Goal: Information Seeking & Learning: Learn about a topic

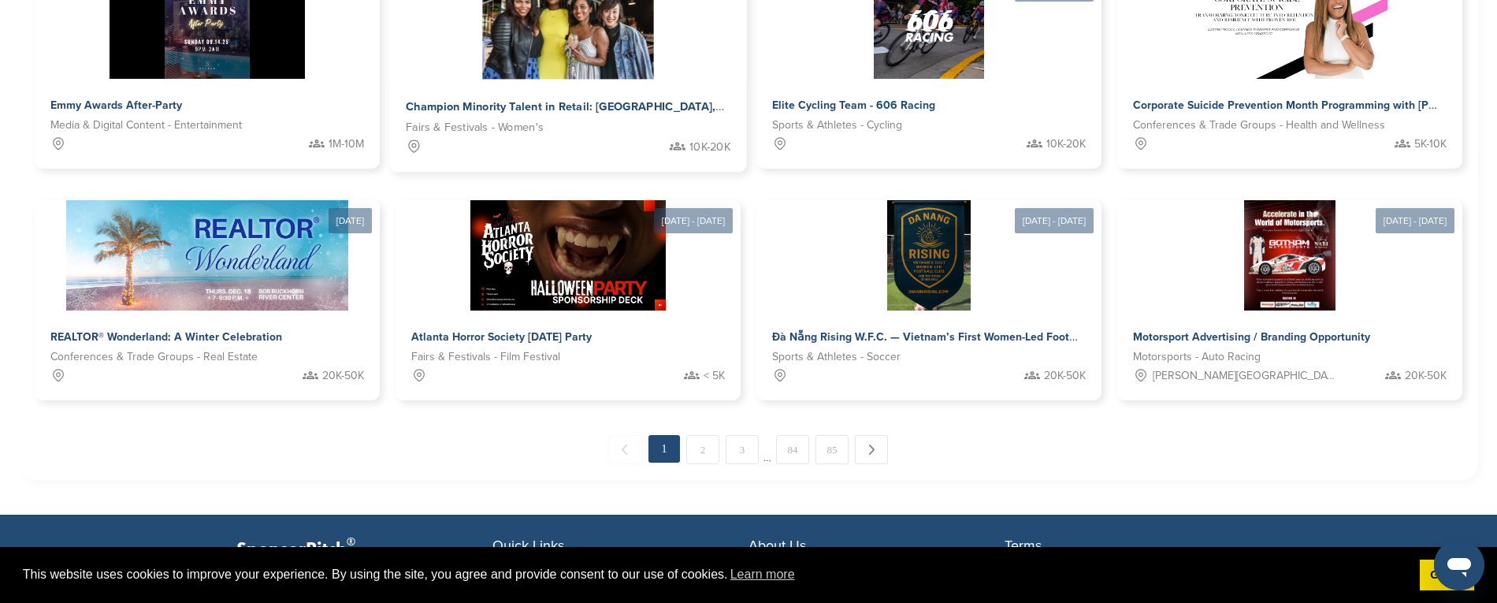
scroll to position [989, 0]
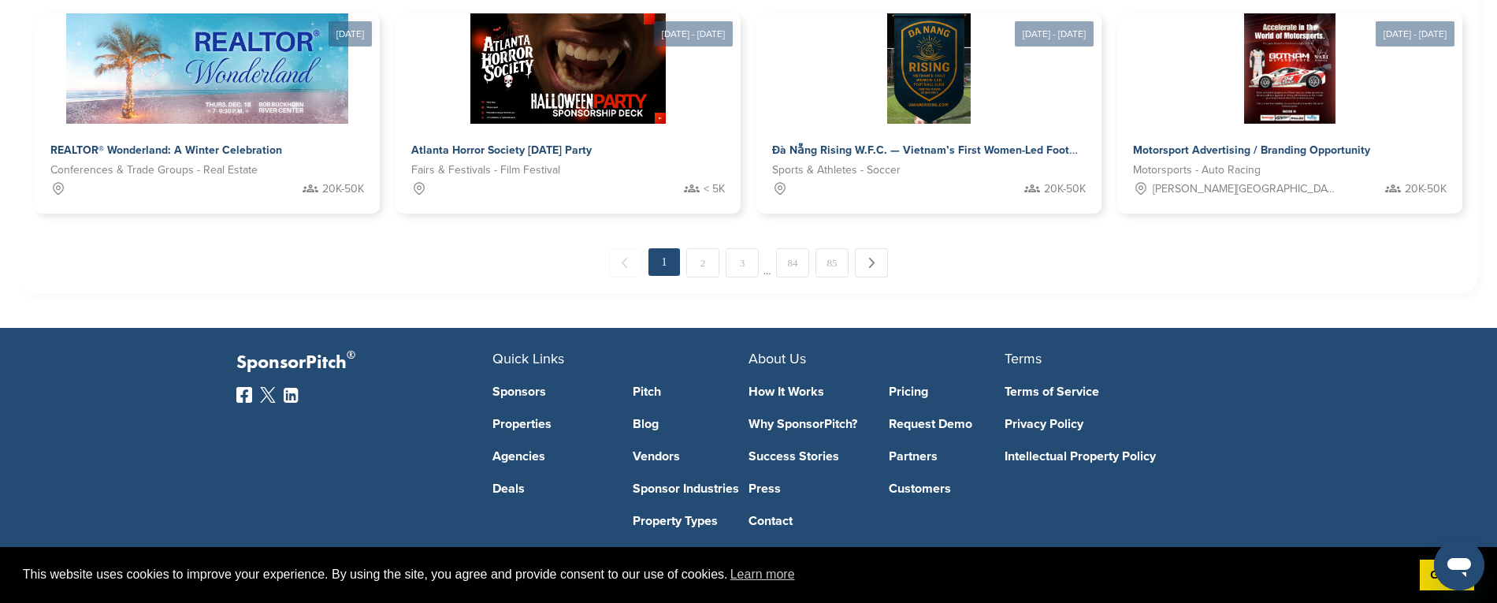
click at [712, 248] on link "2" at bounding box center [702, 262] width 33 height 29
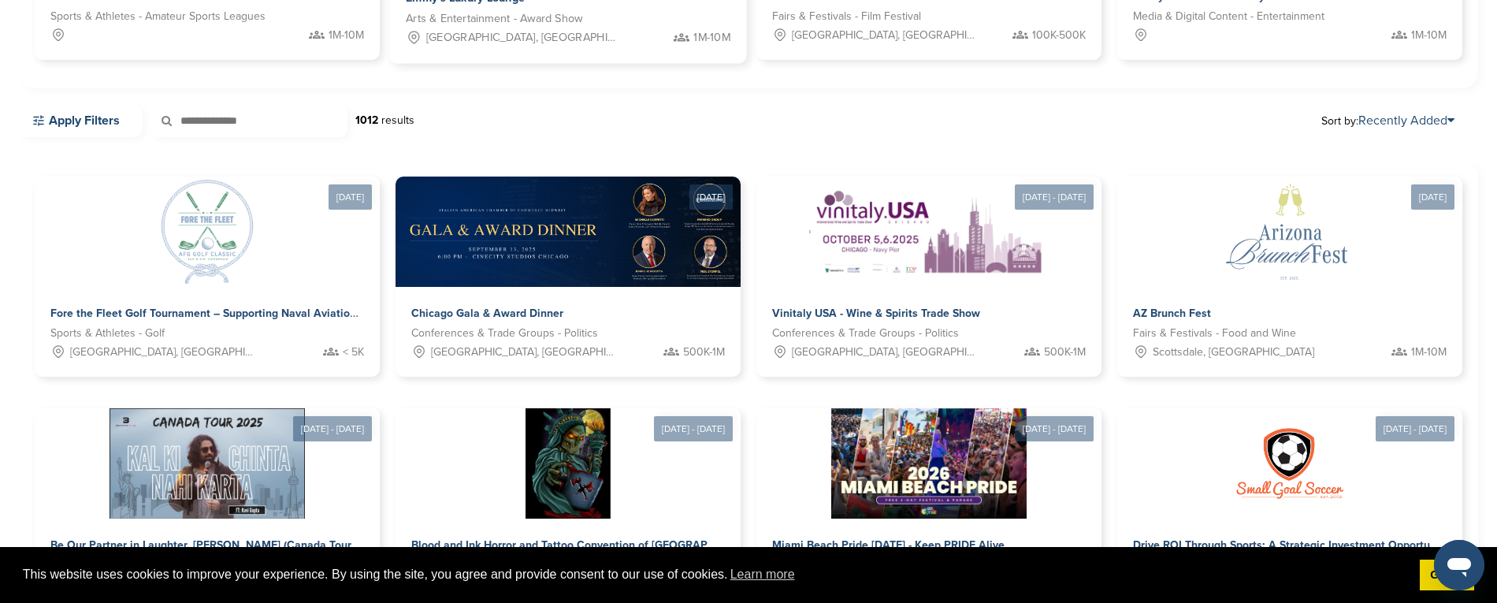
scroll to position [0, 0]
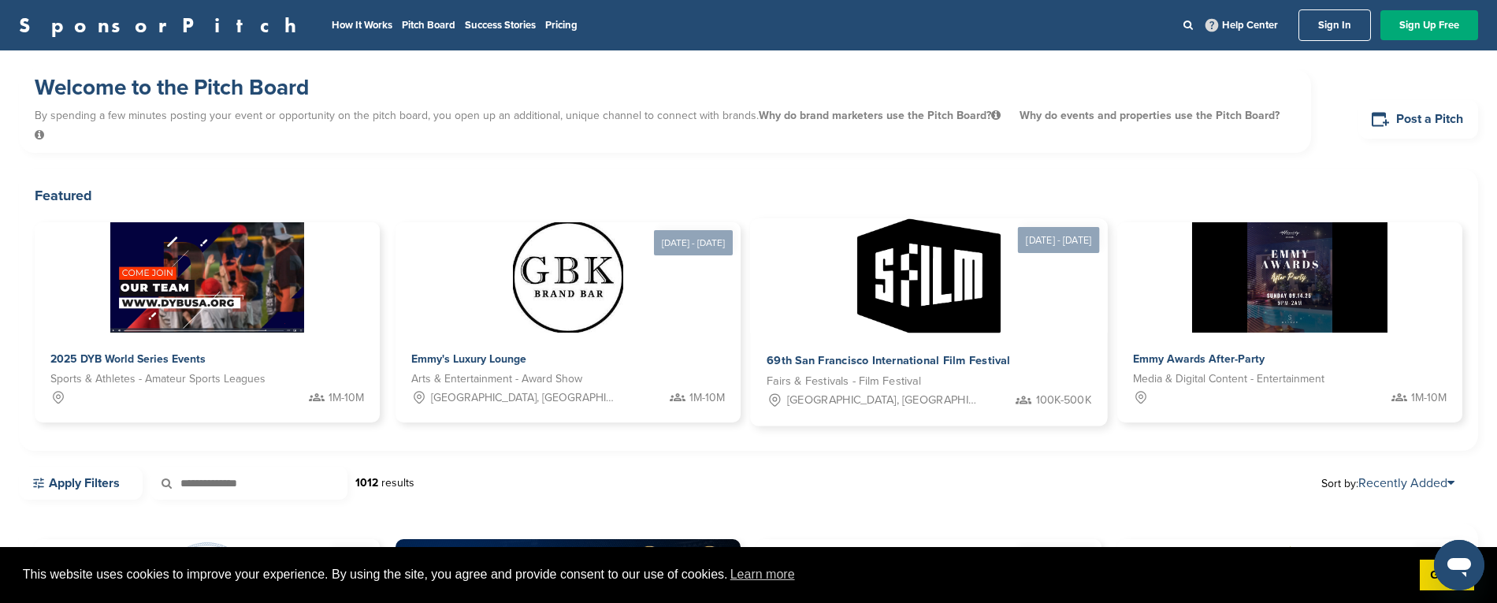
click at [1009, 271] on div at bounding box center [928, 276] width 357 height 114
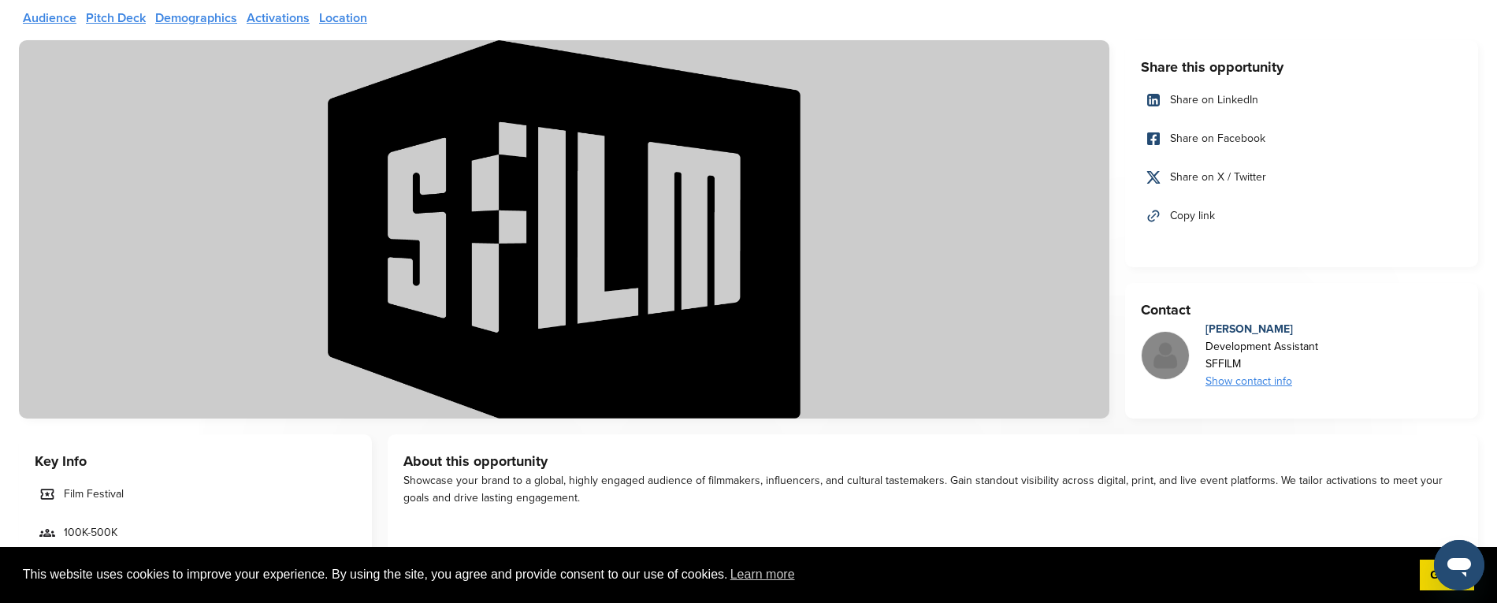
scroll to position [236, 0]
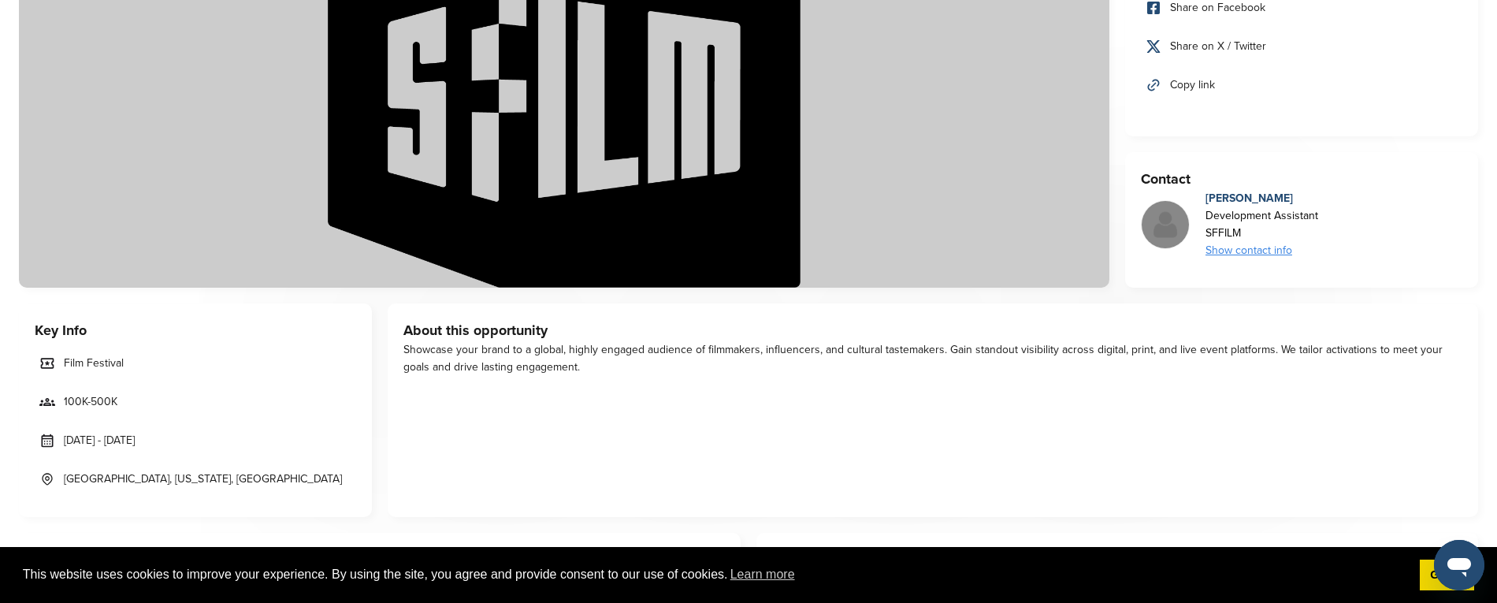
click at [51, 403] on icon at bounding box center [47, 402] width 16 height 16
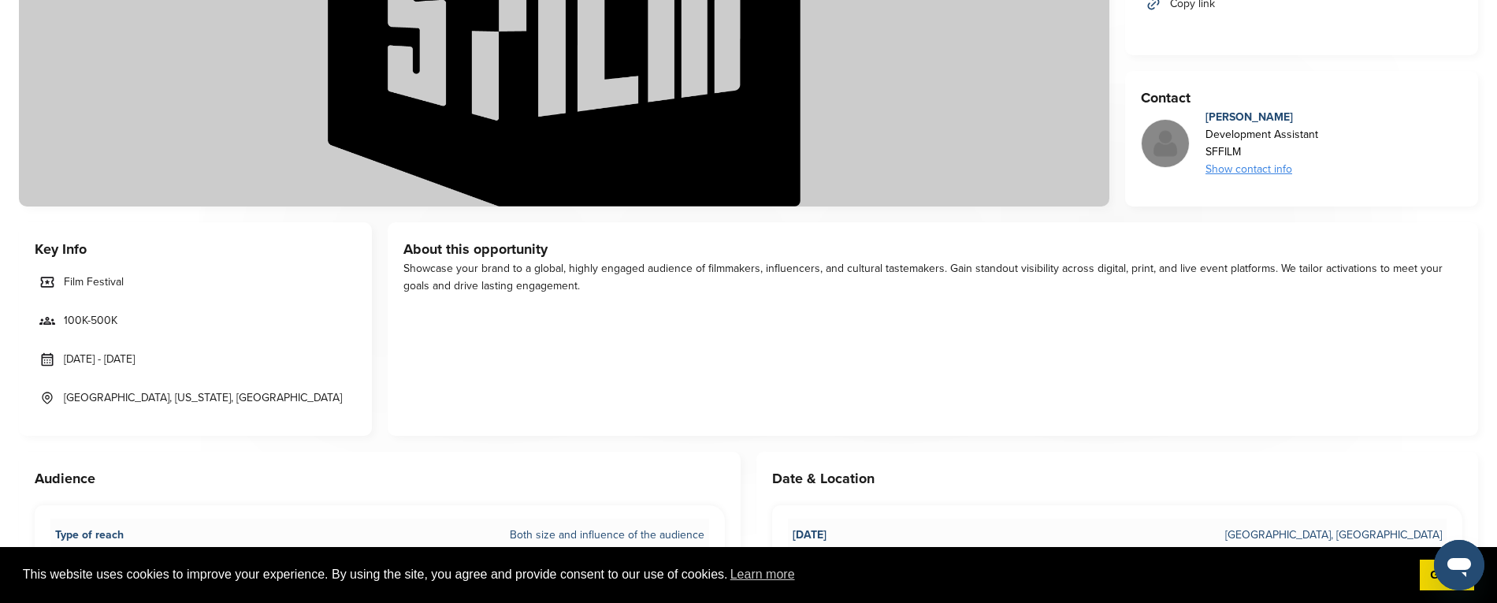
scroll to position [520, 0]
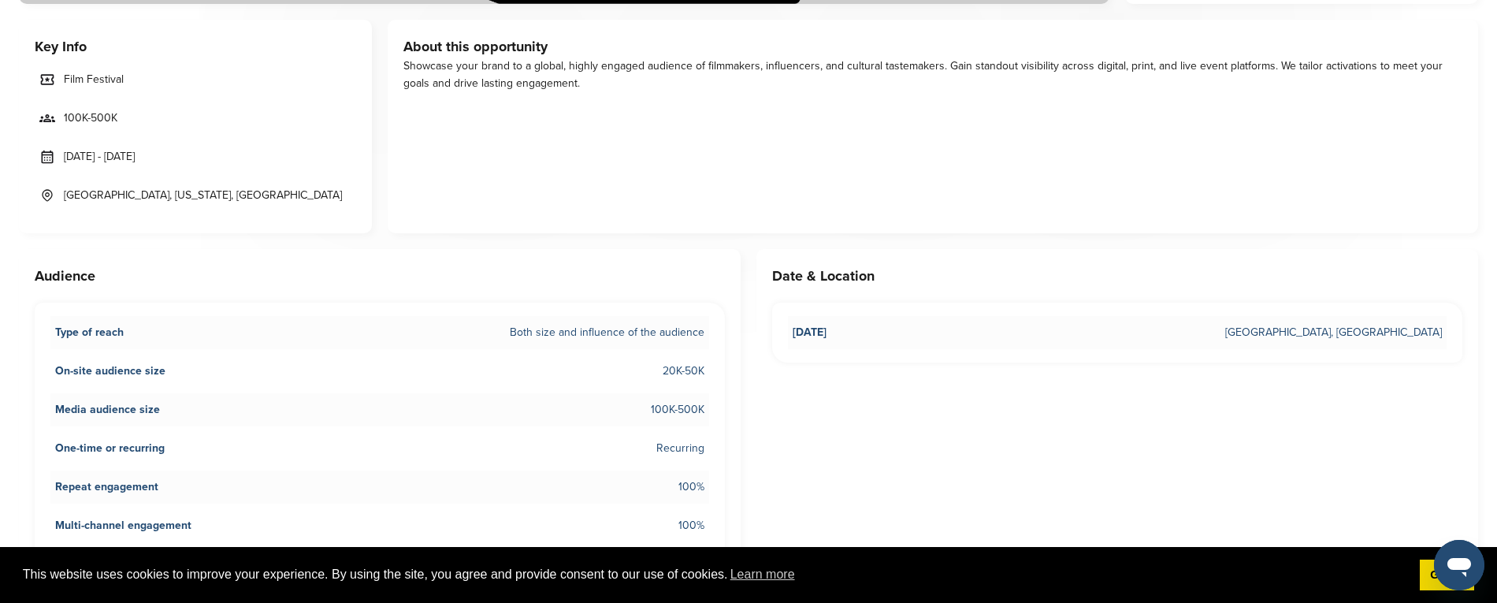
drag, startPoint x: 661, startPoint y: 409, endPoint x: 734, endPoint y: 414, distance: 72.6
click at [734, 414] on div "Audience Type of reach Both size and influence of the audience On-site audience…" at bounding box center [380, 458] width 722 height 418
drag, startPoint x: 645, startPoint y: 369, endPoint x: 731, endPoint y: 373, distance: 86.8
click at [732, 373] on div "Audience Type of reach Both size and influence of the audience On-site audience…" at bounding box center [380, 458] width 722 height 418
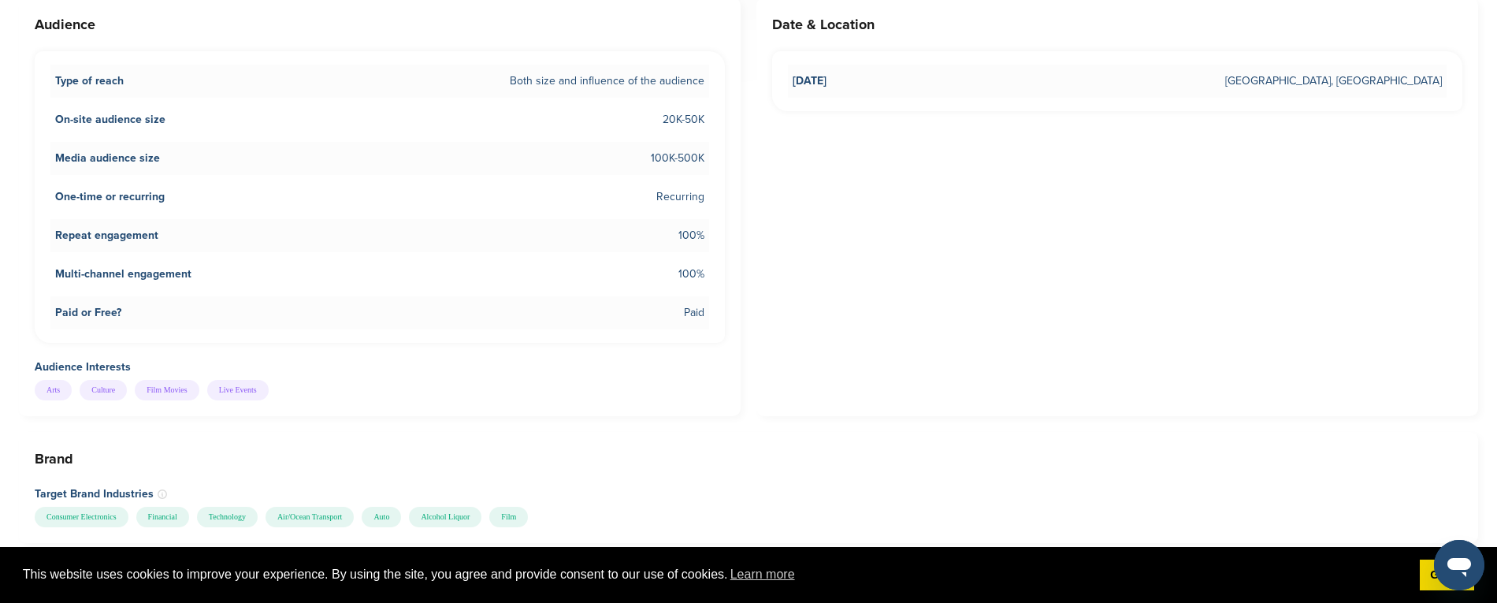
scroll to position [0, 0]
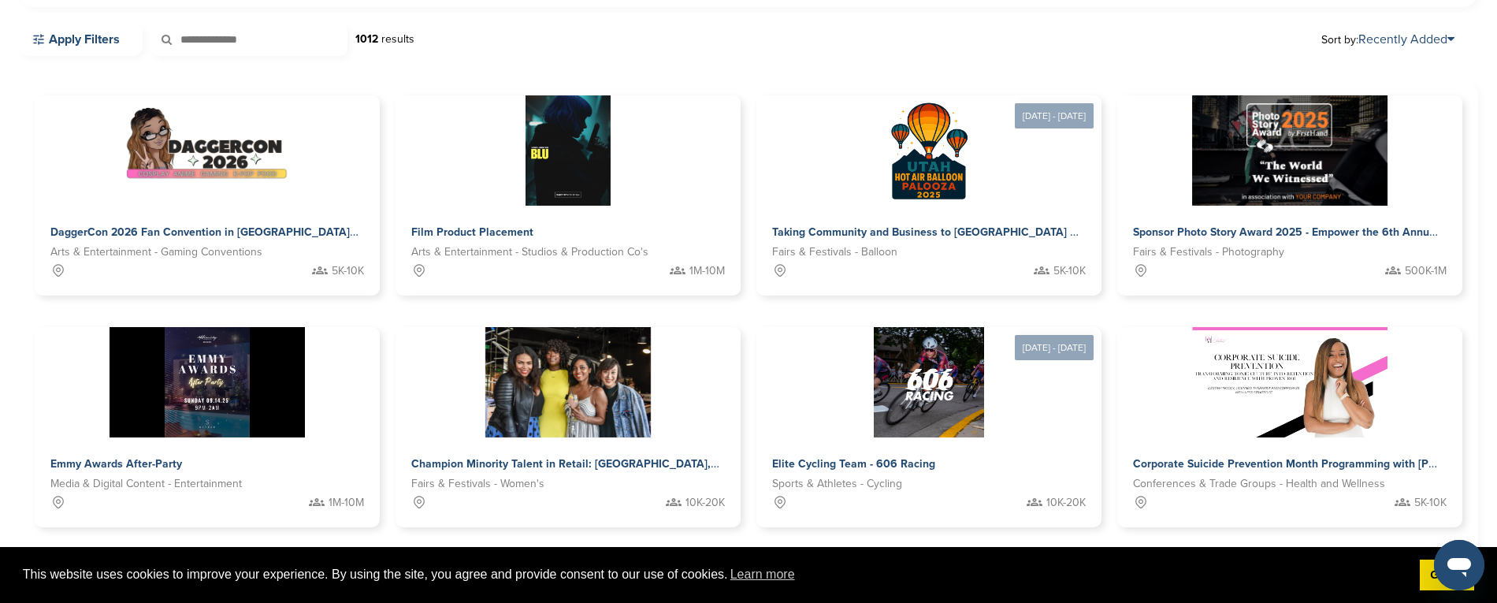
scroll to position [968, 0]
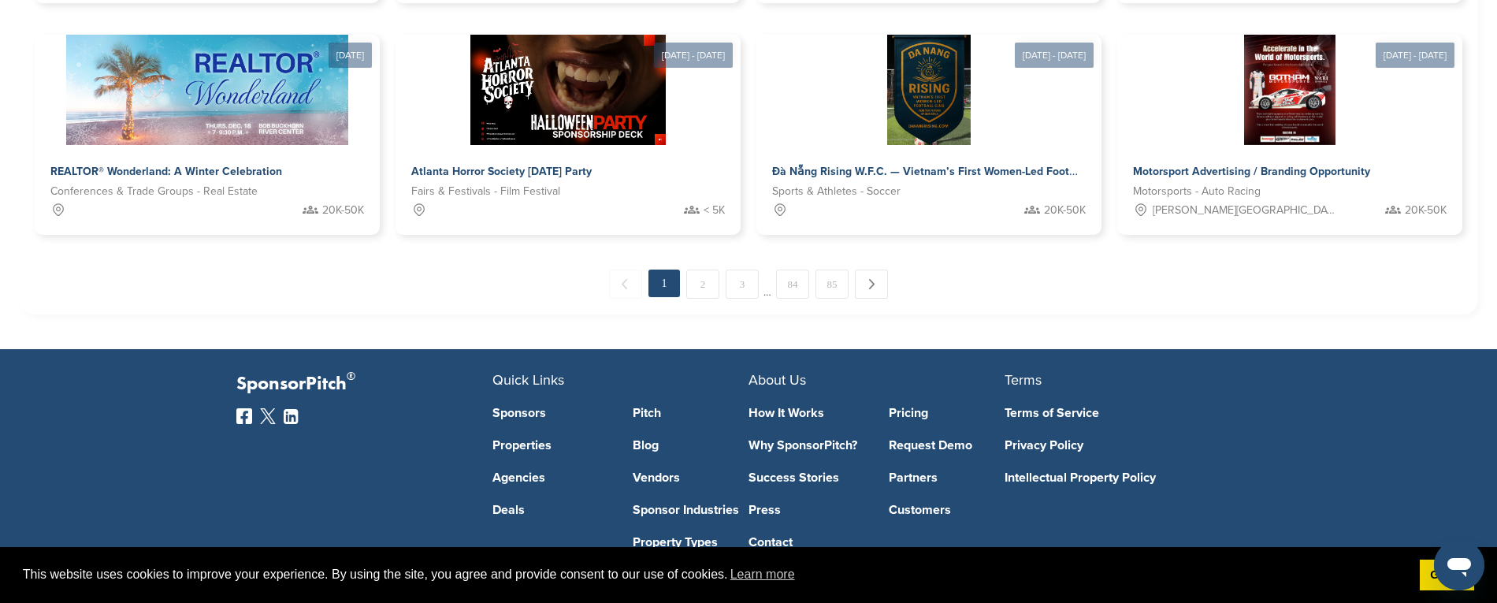
click at [701, 269] on link "2" at bounding box center [702, 283] width 33 height 29
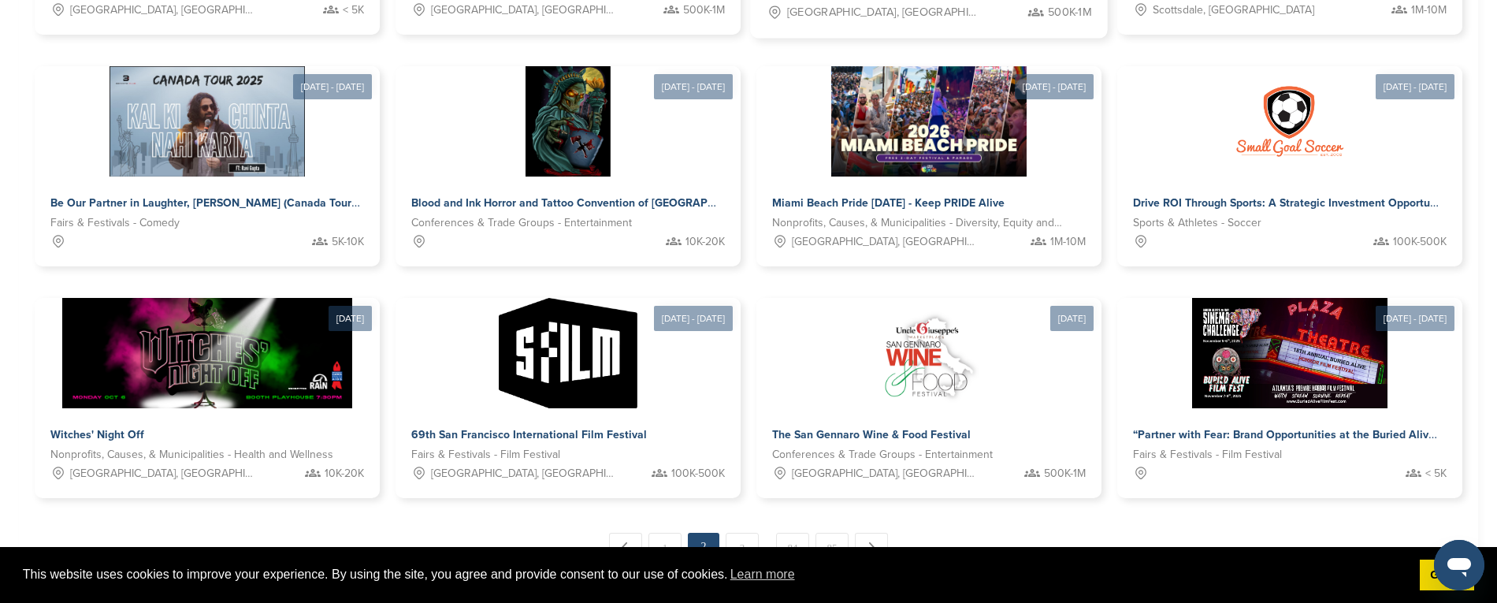
scroll to position [786, 0]
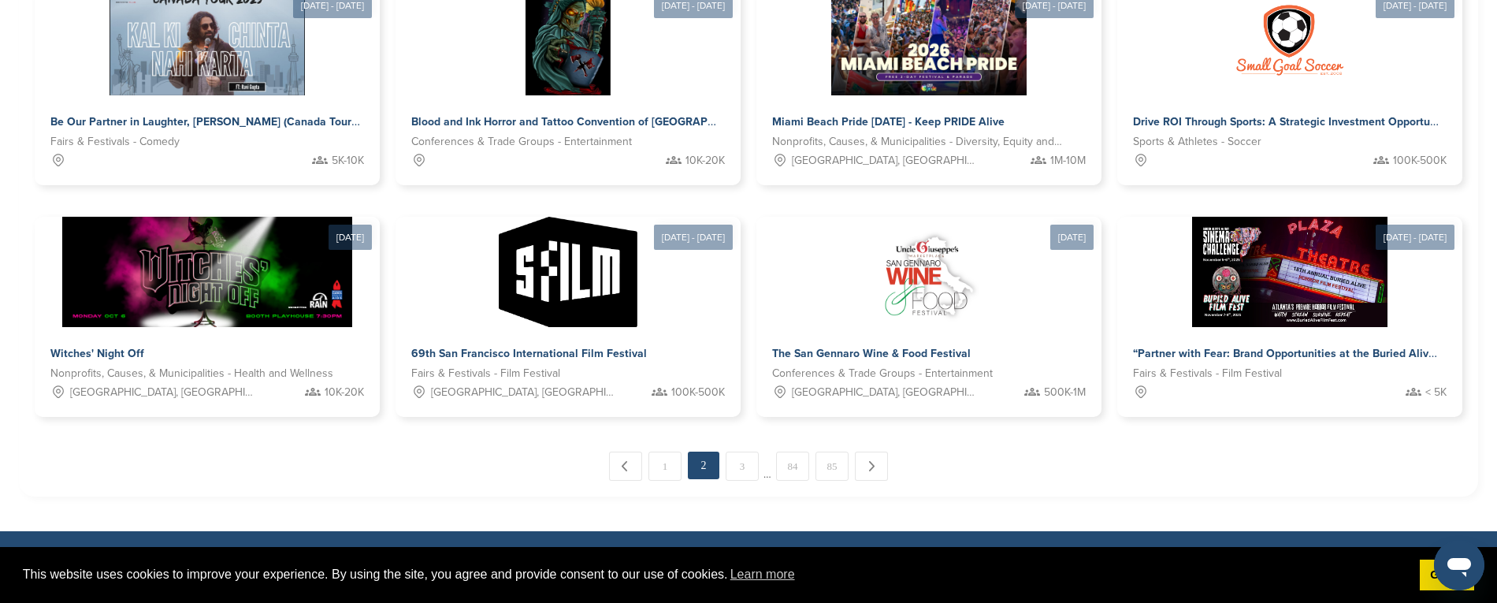
click at [738, 454] on link "3" at bounding box center [742, 466] width 33 height 29
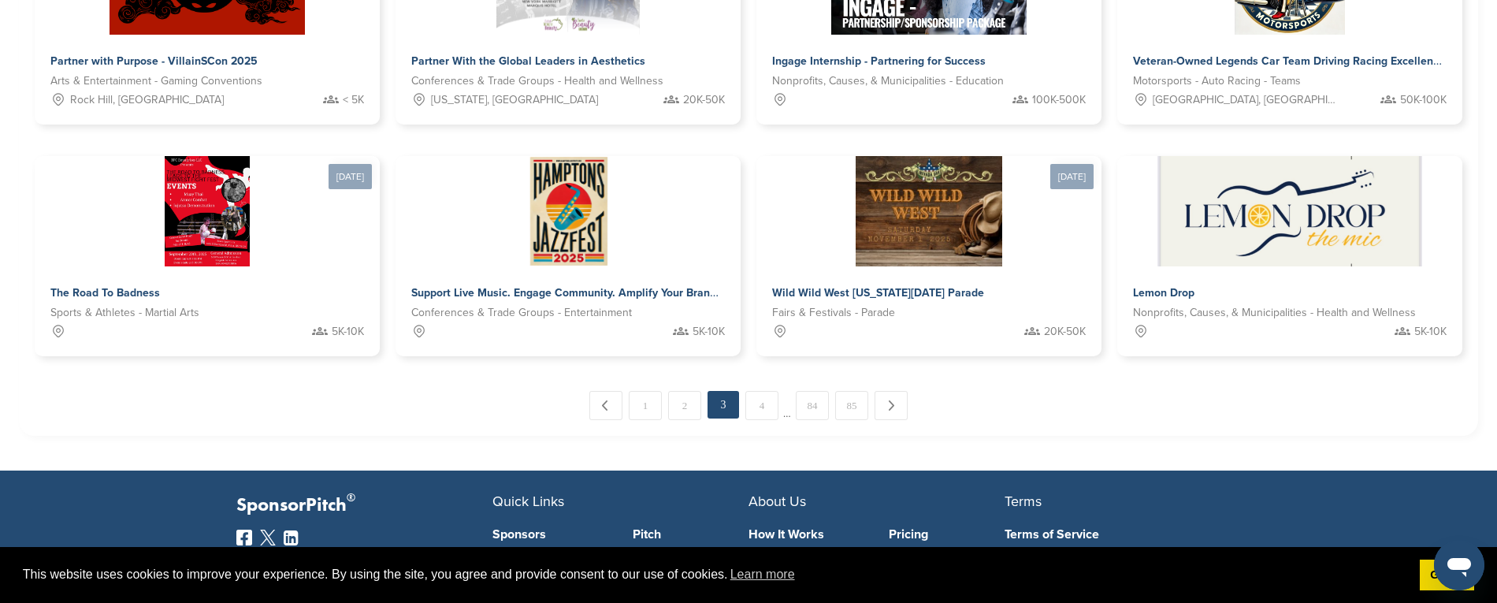
scroll to position [901, 0]
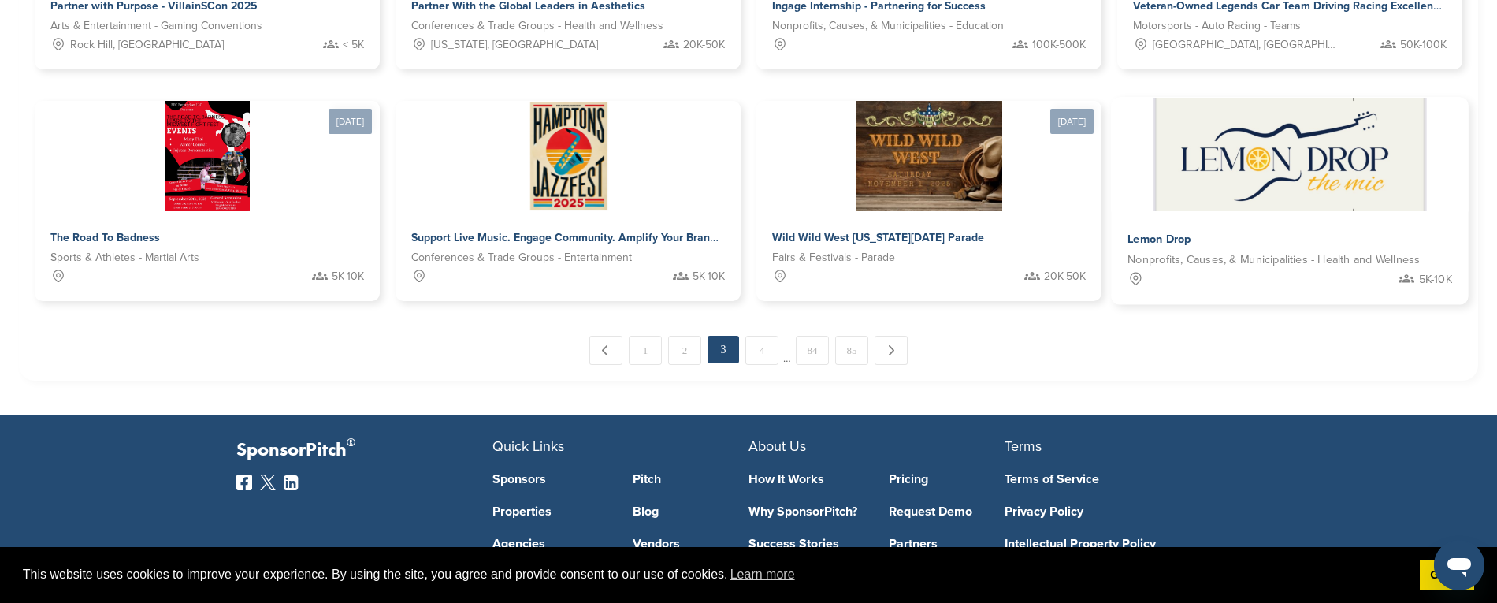
click at [1340, 171] on img at bounding box center [1289, 155] width 273 height 114
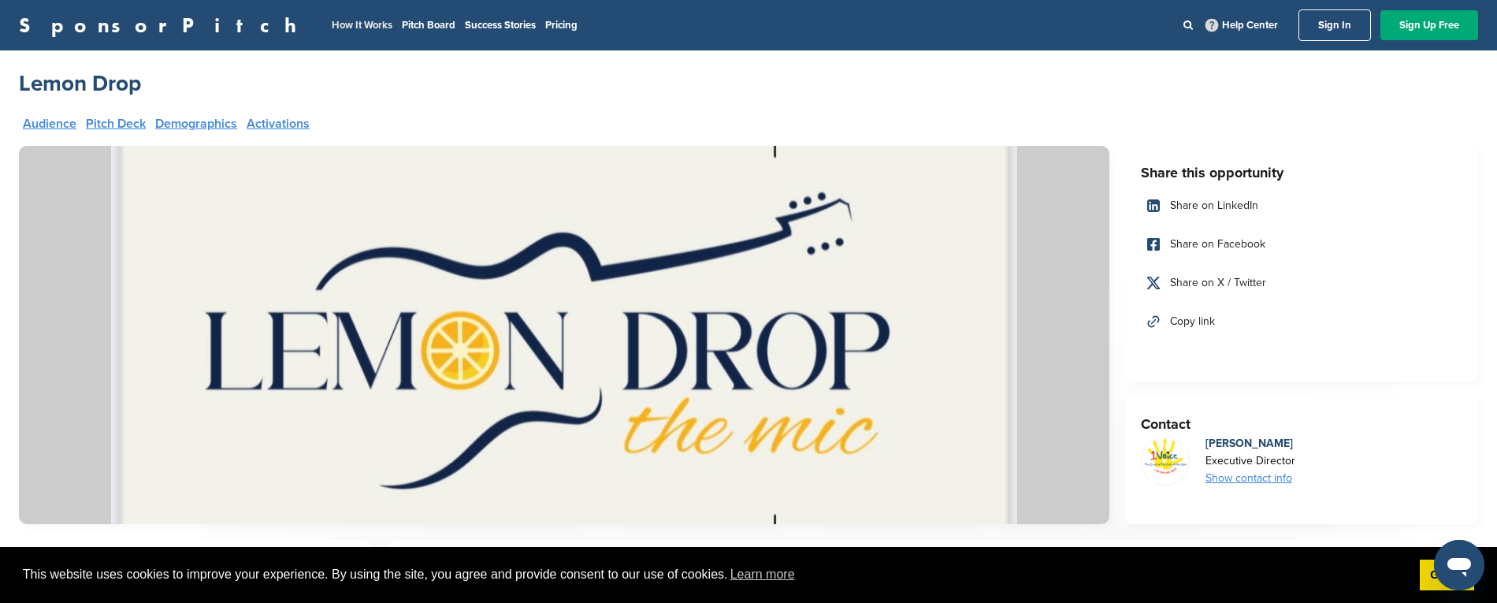
click at [332, 27] on link "How It Works" at bounding box center [362, 25] width 61 height 13
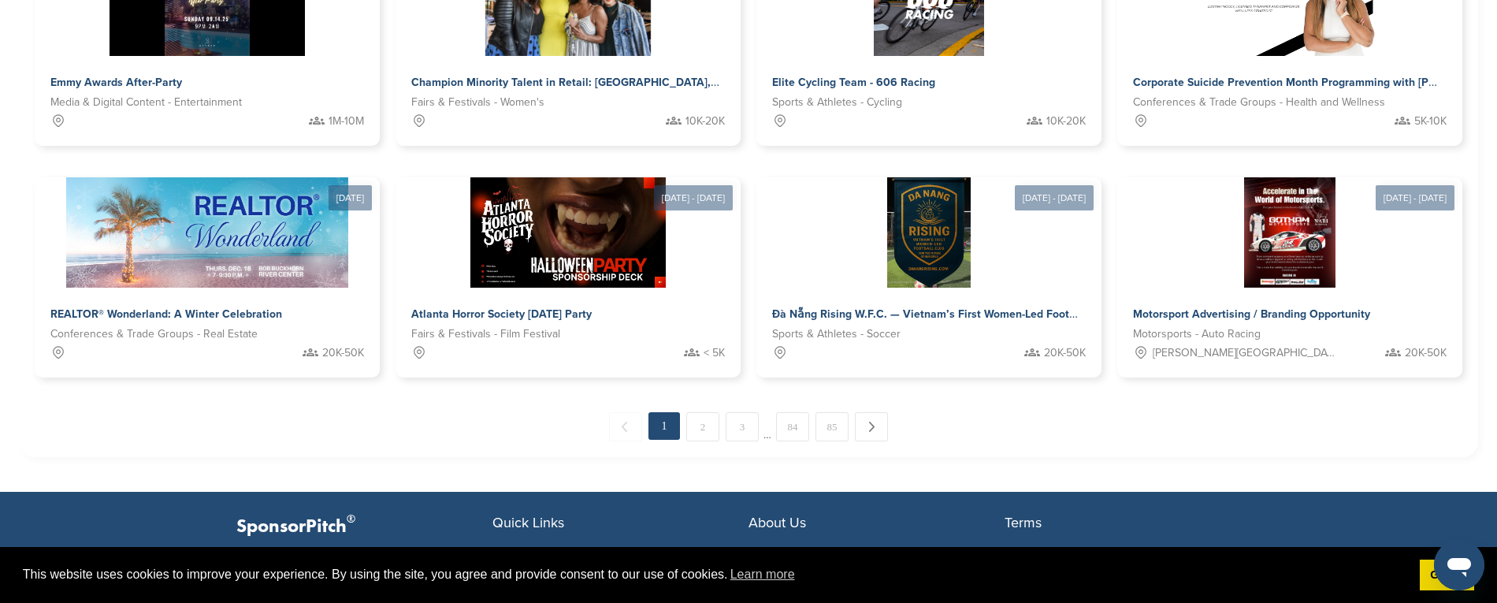
scroll to position [928, 0]
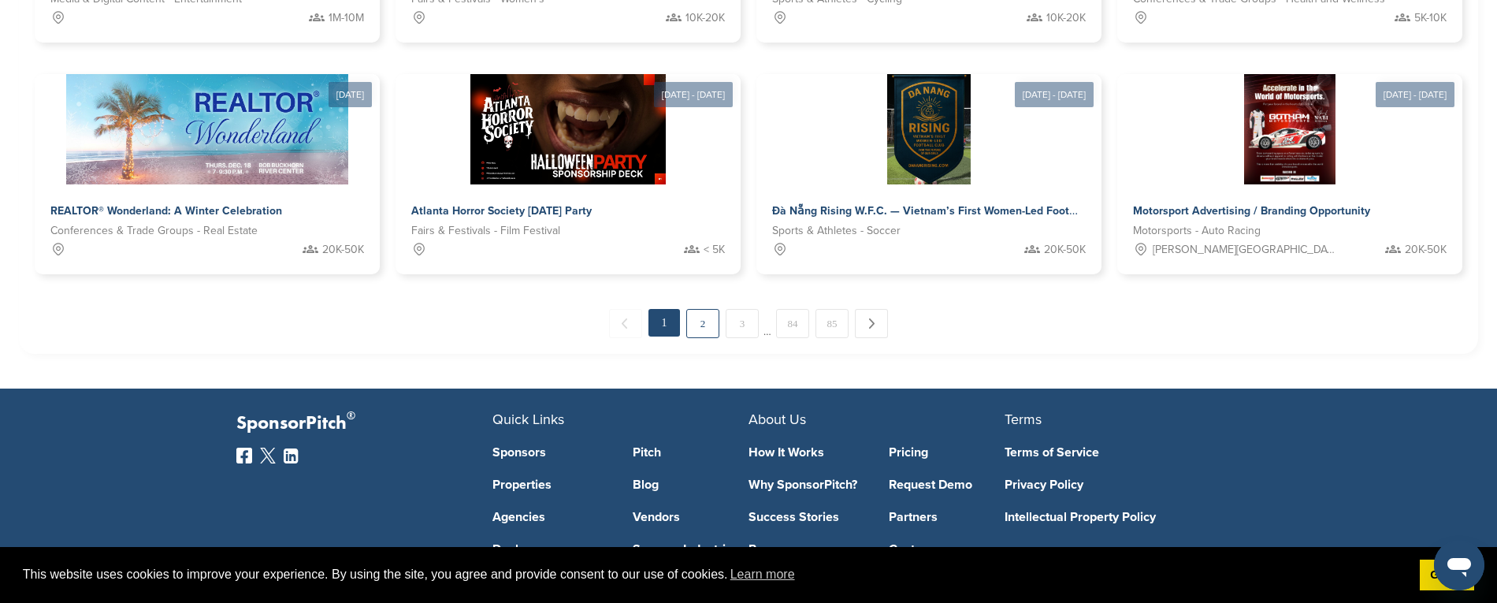
drag, startPoint x: 722, startPoint y: 295, endPoint x: 702, endPoint y: 307, distance: 22.6
click at [722, 309] on div "← Previous 1 2 3 … 84 85 Next →" at bounding box center [749, 323] width 1428 height 29
click at [702, 309] on link "2" at bounding box center [702, 323] width 33 height 29
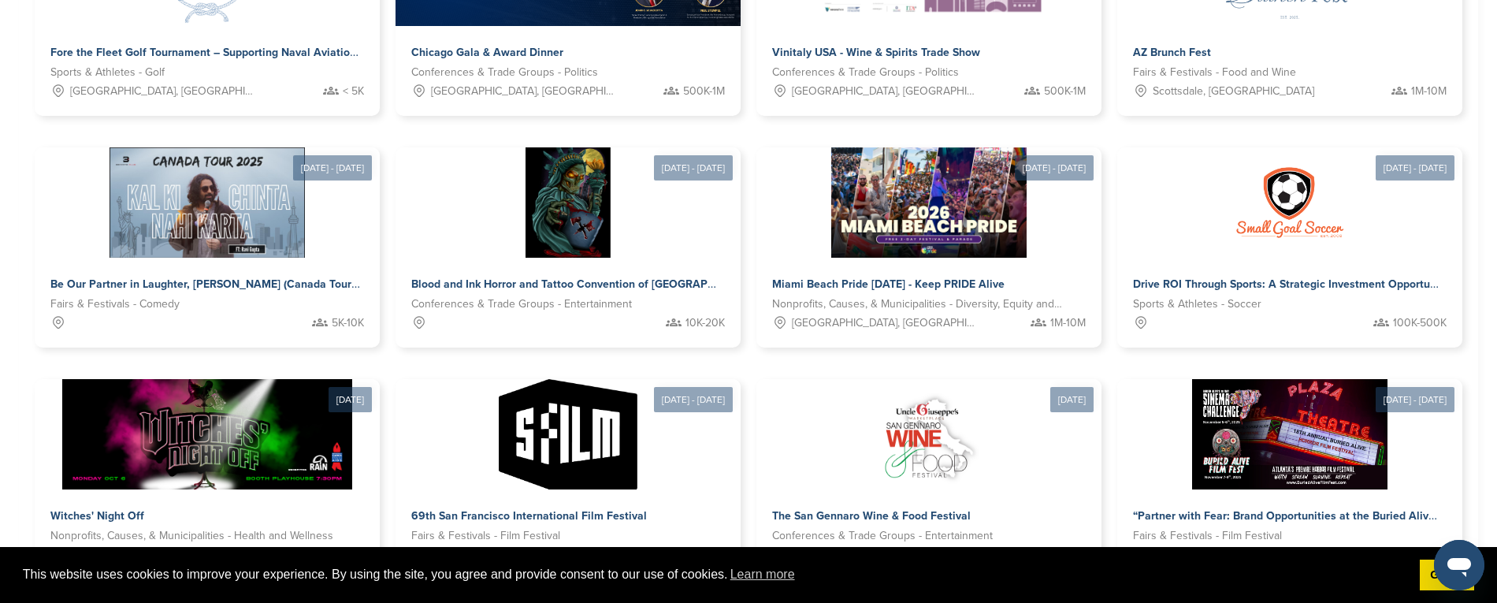
scroll to position [765, 0]
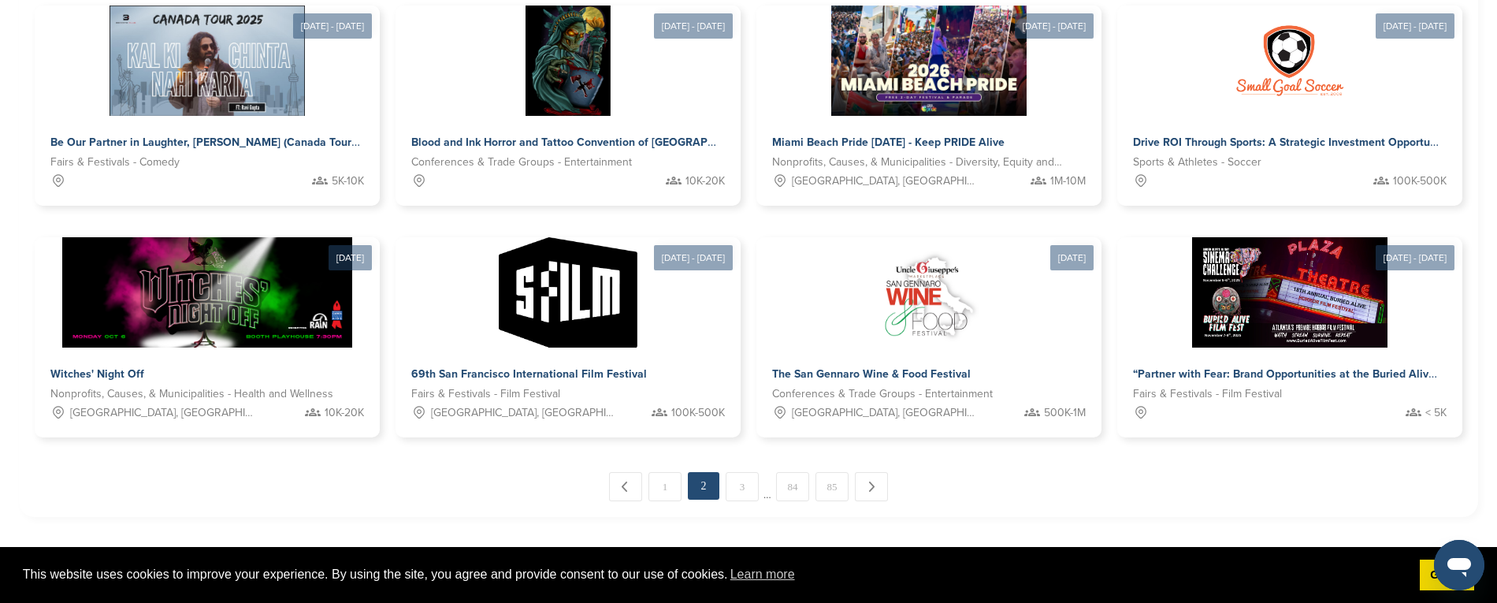
click at [784, 474] on link "84" at bounding box center [792, 486] width 33 height 29
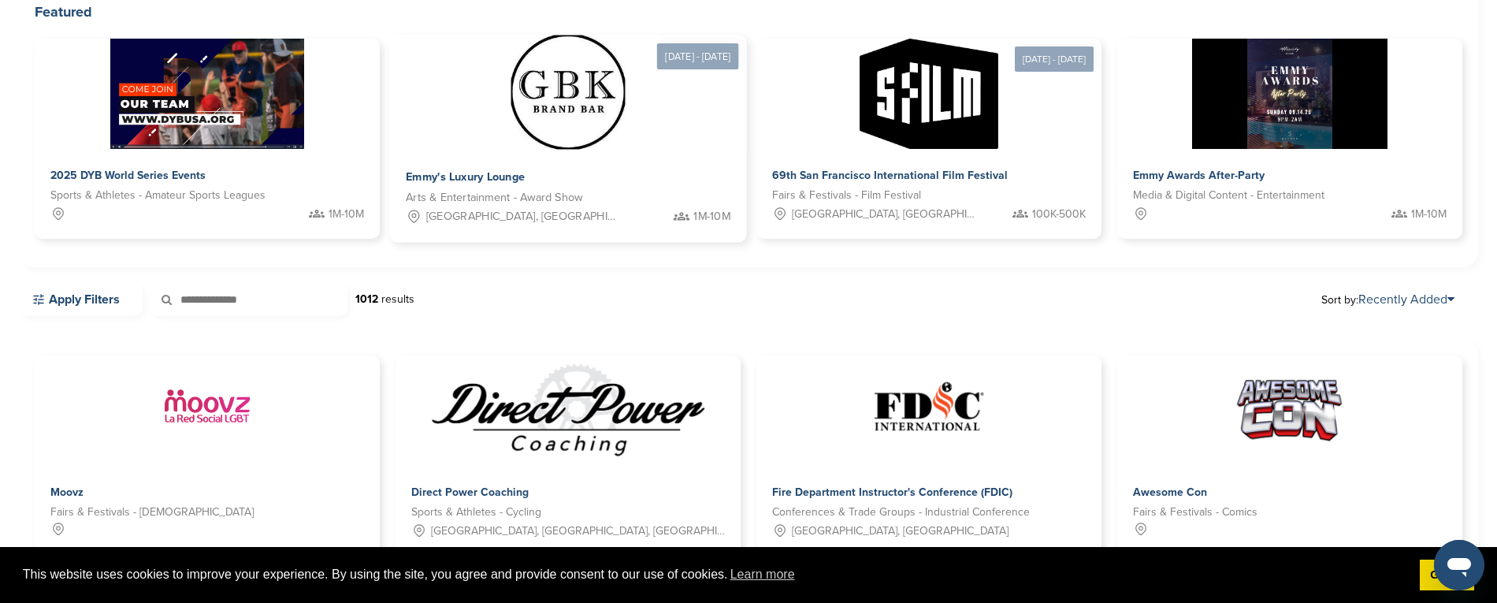
scroll to position [0, 0]
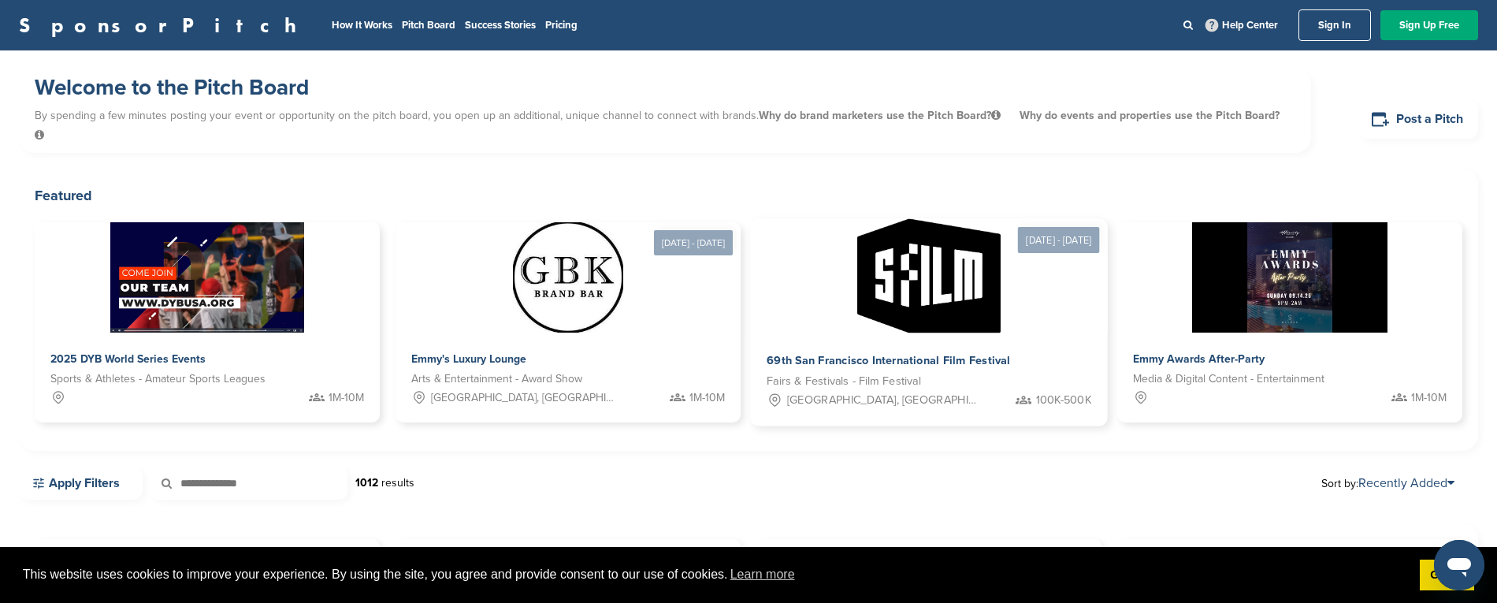
click at [953, 354] on span "69th San Francisco International Film Festival" at bounding box center [888, 361] width 243 height 14
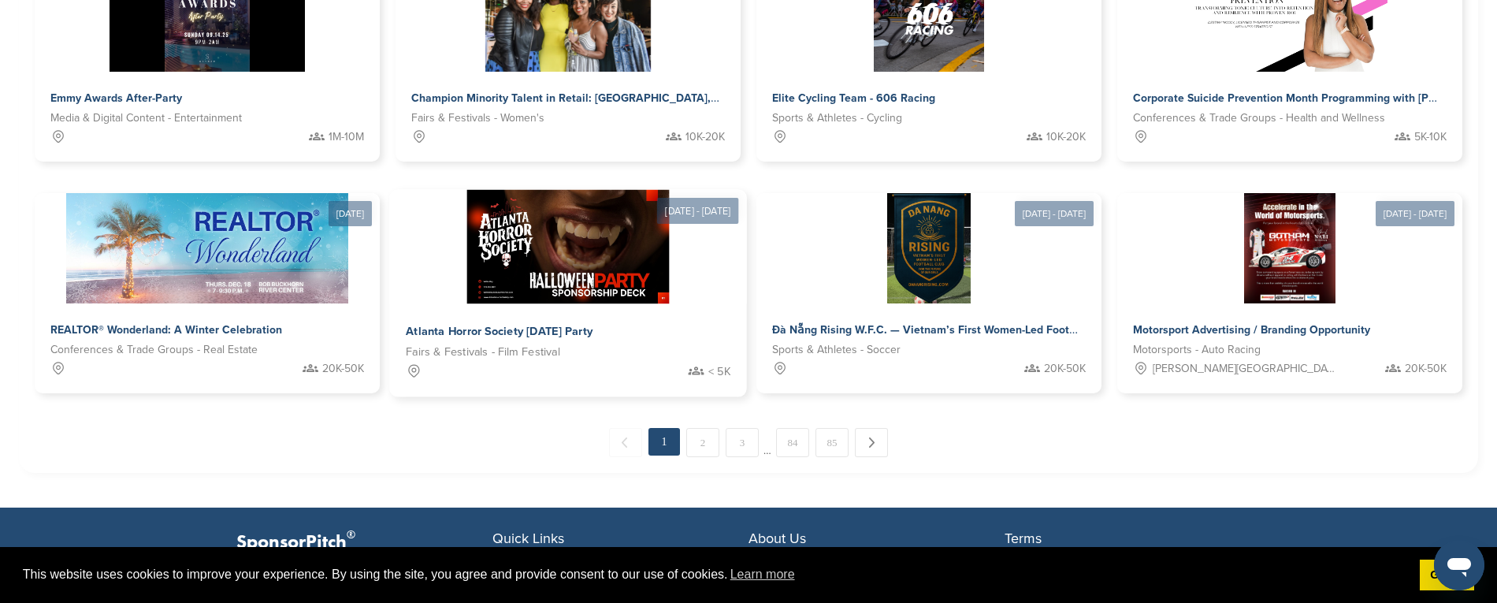
scroll to position [836, 0]
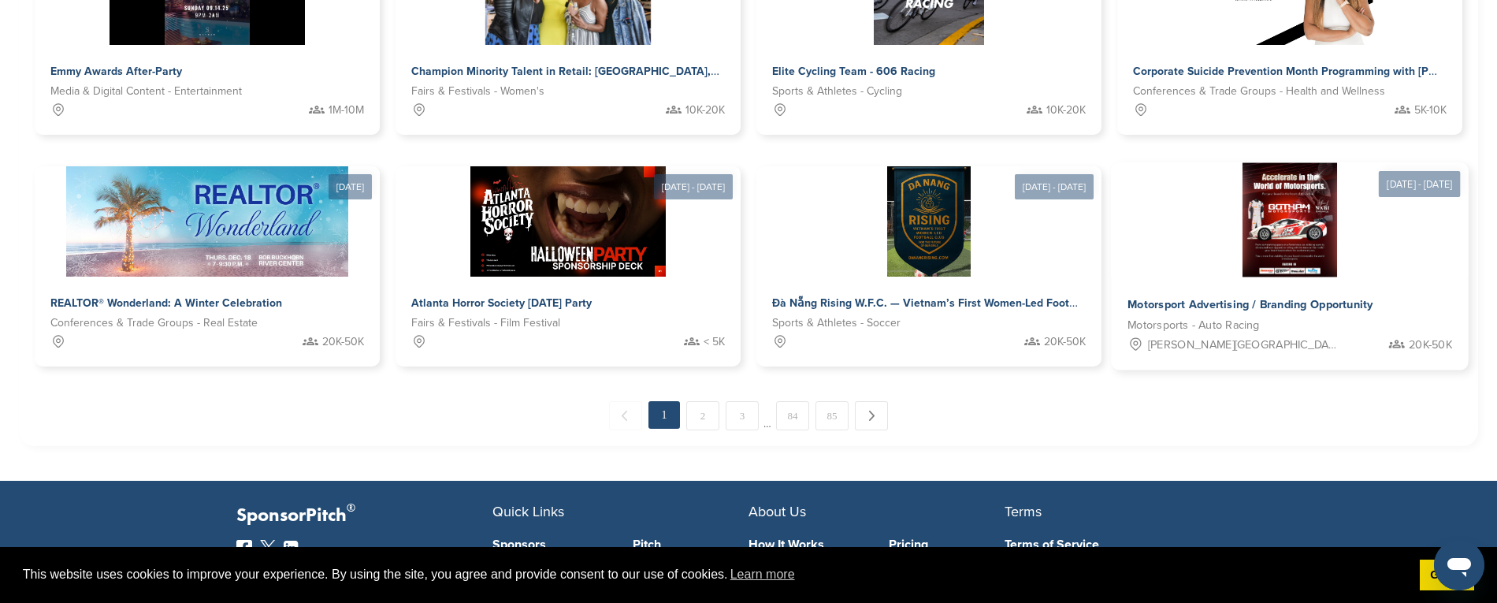
click at [1265, 298] on span "Motorsport Advertising / Branding Opportunity" at bounding box center [1251, 305] width 246 height 14
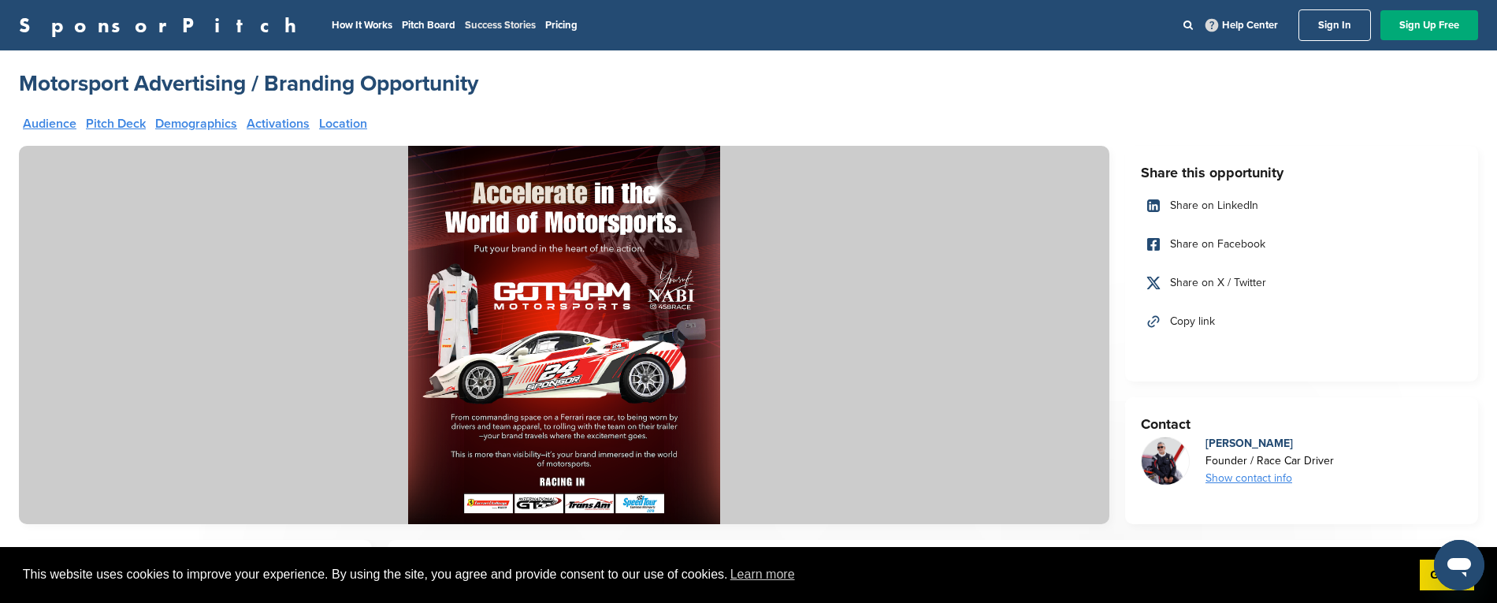
click at [465, 25] on link "Success Stories" at bounding box center [500, 25] width 71 height 13
